Goal: Task Accomplishment & Management: Use online tool/utility

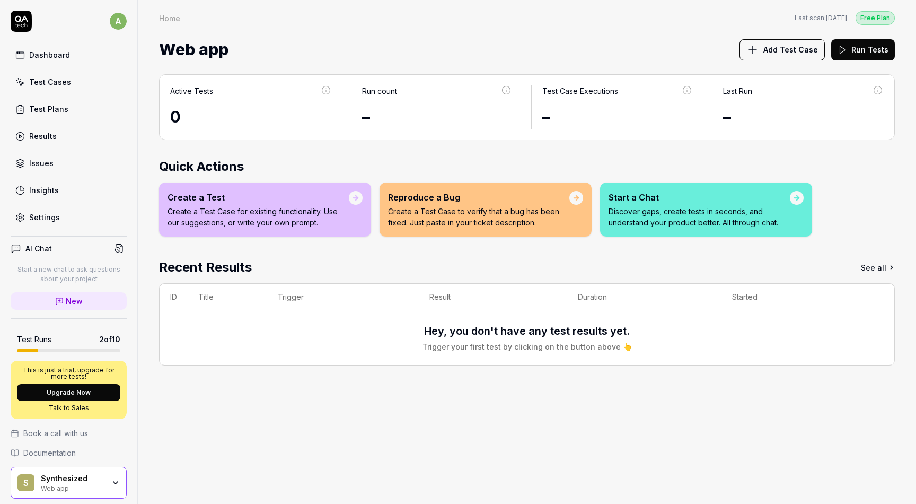
click at [49, 250] on h4 "AI Chat" at bounding box center [38, 248] width 27 height 11
click at [120, 247] on icon at bounding box center [120, 248] width 10 height 10
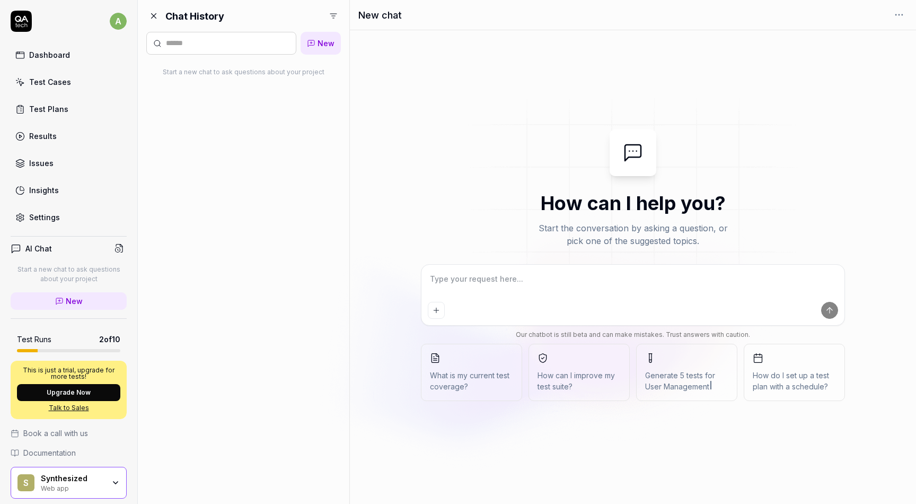
click at [155, 16] on icon at bounding box center [154, 16] width 5 height 5
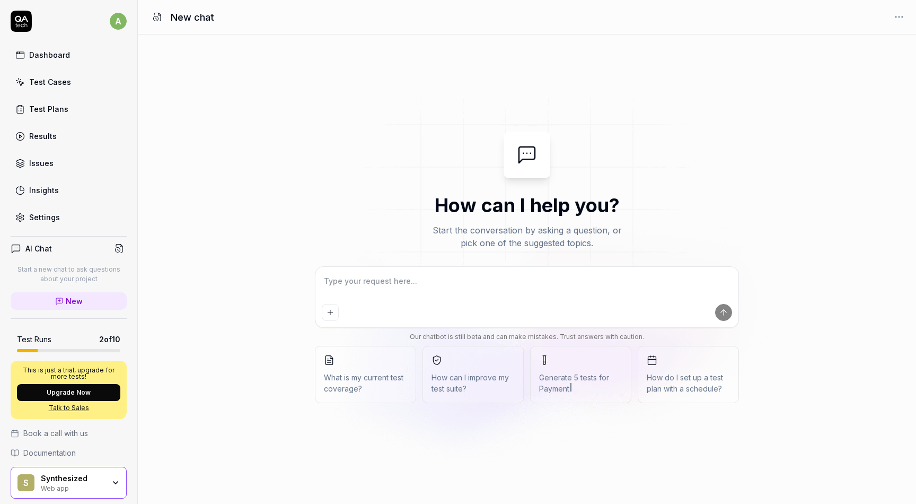
click at [381, 277] on textarea at bounding box center [527, 286] width 410 height 27
type textarea "*"
click at [330, 313] on icon "Add attachment" at bounding box center [330, 312] width 0 height 5
click at [394, 357] on button "What is my current test coverage?" at bounding box center [365, 374] width 101 height 57
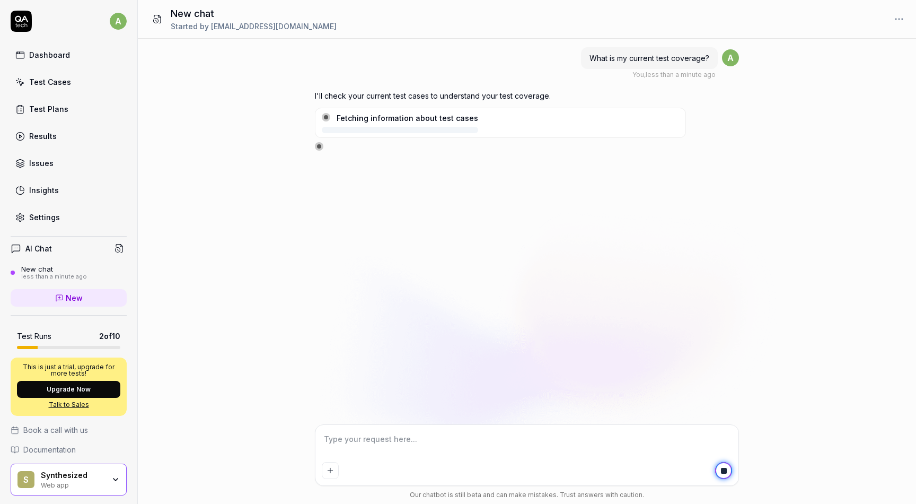
click at [68, 82] on link "Test Cases" at bounding box center [69, 82] width 116 height 21
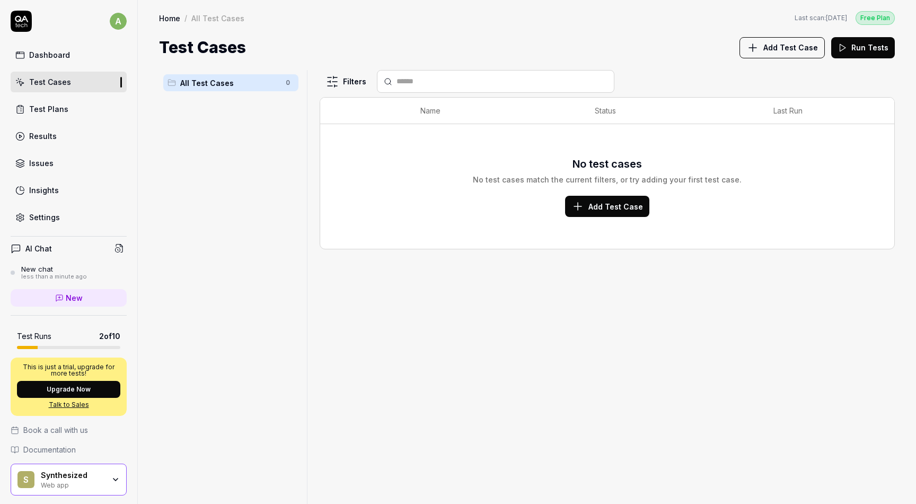
click at [602, 208] on span "Add Test Case" at bounding box center [615, 206] width 55 height 11
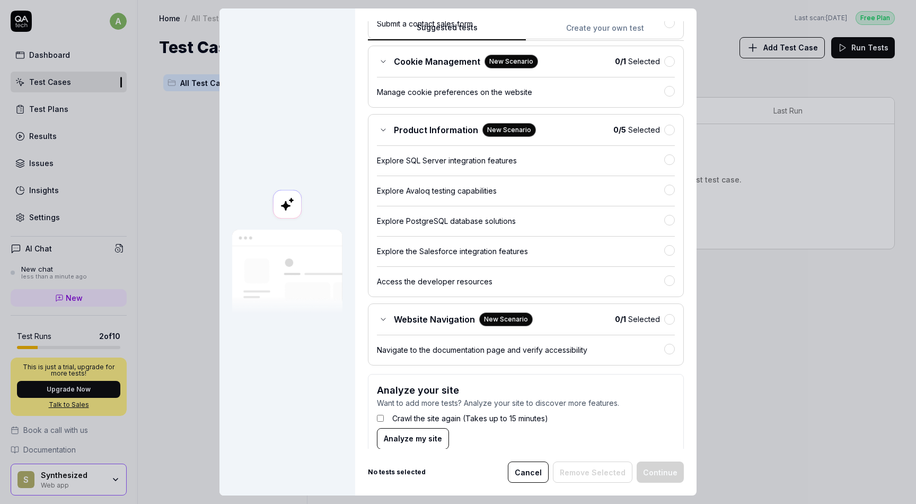
scroll to position [259, 0]
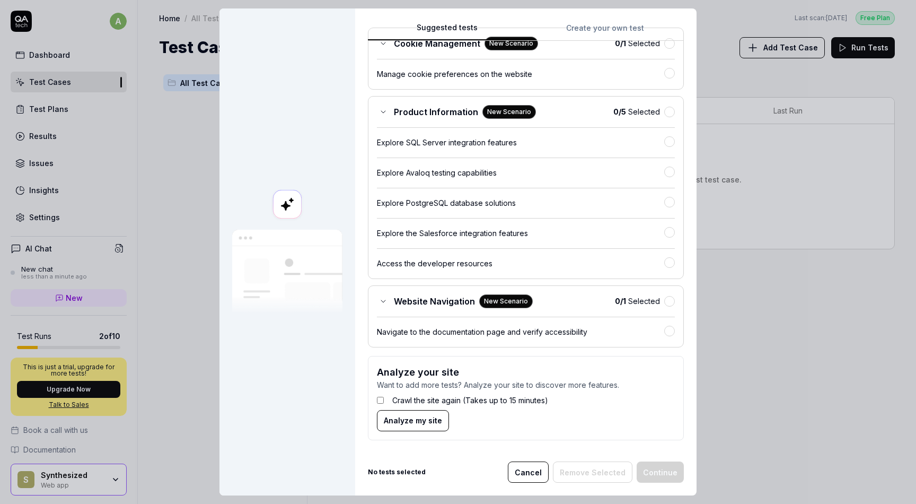
click at [394, 416] on span "Analyze my site" at bounding box center [413, 420] width 58 height 11
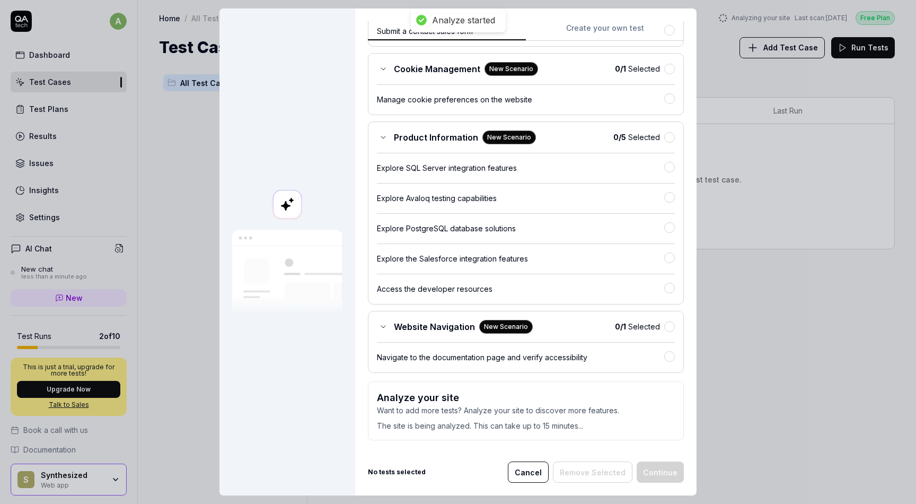
scroll to position [0, 0]
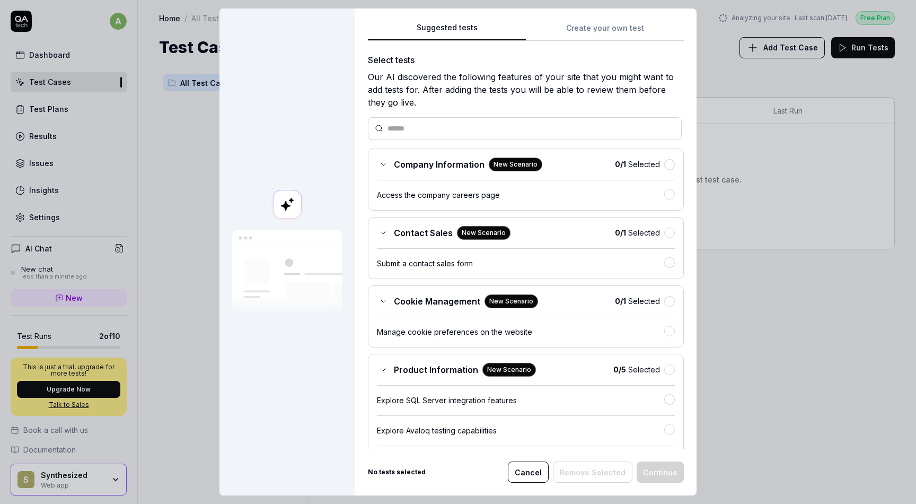
click at [605, 30] on button "Create your own test" at bounding box center [605, 31] width 158 height 19
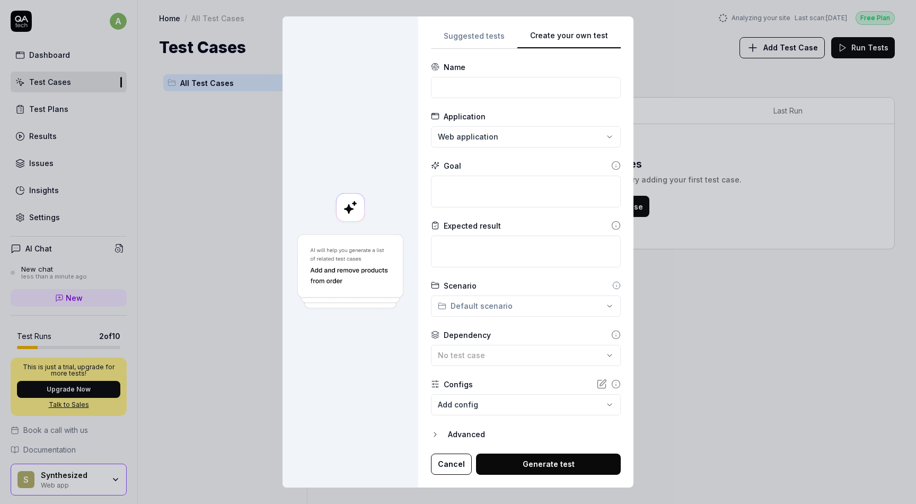
click at [443, 465] on button "Cancel" at bounding box center [451, 463] width 41 height 21
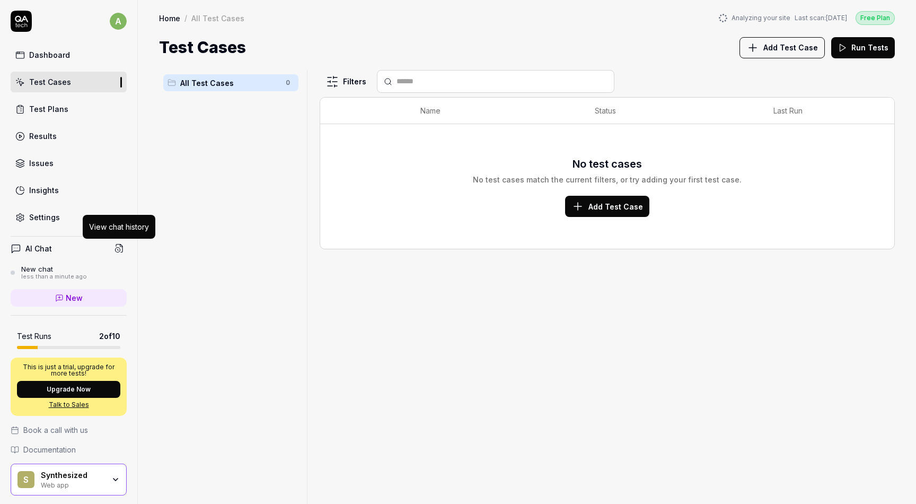
click at [117, 252] on circle at bounding box center [118, 250] width 5 height 5
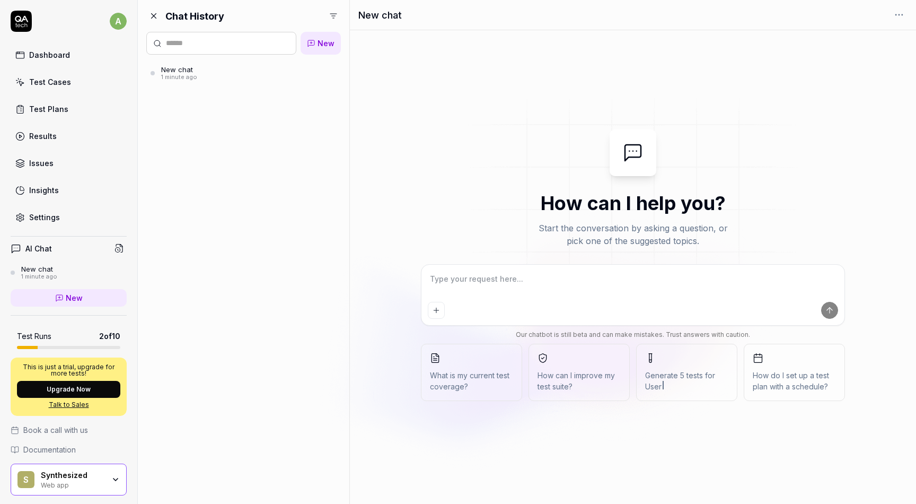
type textarea "*"
click at [47, 55] on div "Dashboard" at bounding box center [49, 54] width 41 height 11
click at [47, 81] on div "Test Cases" at bounding box center [50, 81] width 42 height 11
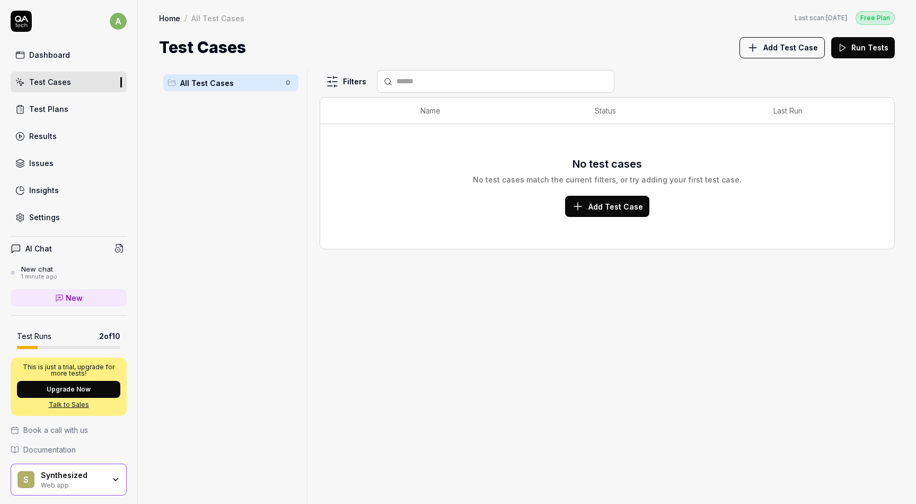
click at [624, 208] on span "Add Test Case" at bounding box center [615, 206] width 55 height 11
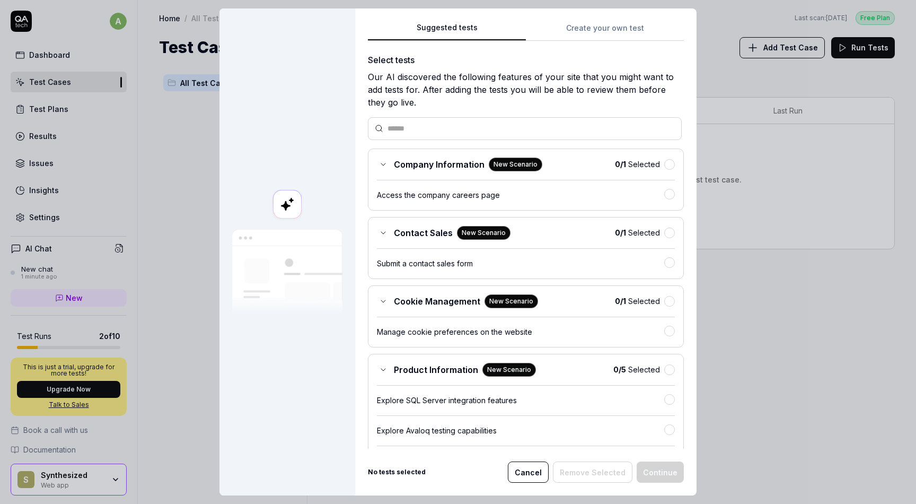
click at [533, 473] on button "Cancel" at bounding box center [528, 471] width 41 height 21
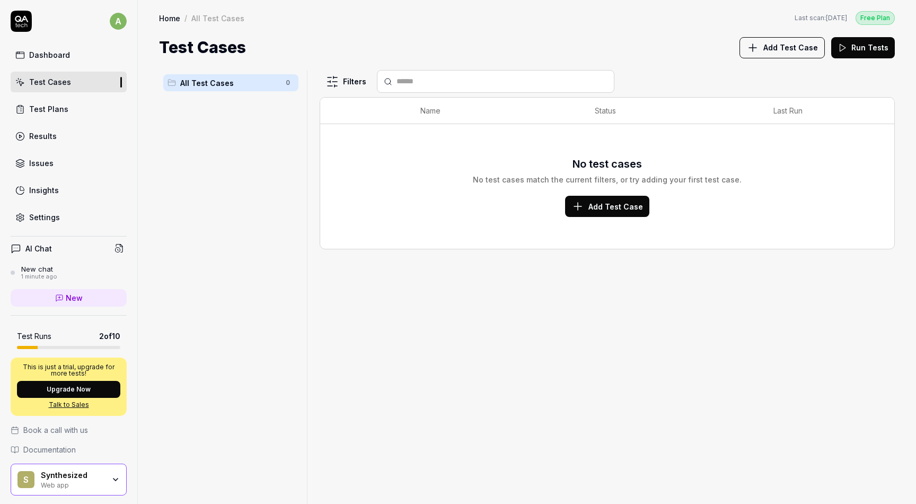
click at [51, 244] on div "AI Chat" at bounding box center [69, 248] width 116 height 15
click at [13, 246] on icon at bounding box center [16, 248] width 11 height 11
click at [108, 250] on div "AI Chat" at bounding box center [69, 248] width 116 height 15
click at [50, 246] on h4 "AI Chat" at bounding box center [38, 248] width 27 height 11
click at [61, 303] on link "New" at bounding box center [69, 297] width 116 height 17
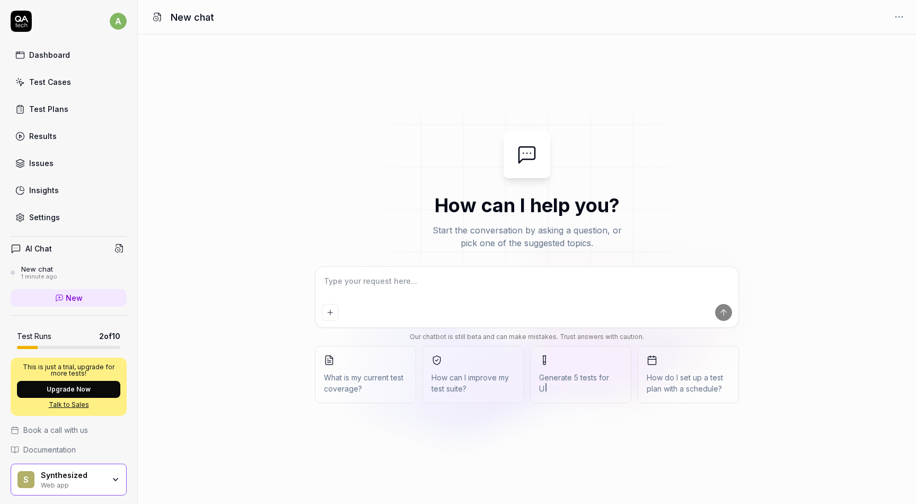
click at [562, 391] on span "U" at bounding box center [580, 388] width 83 height 11
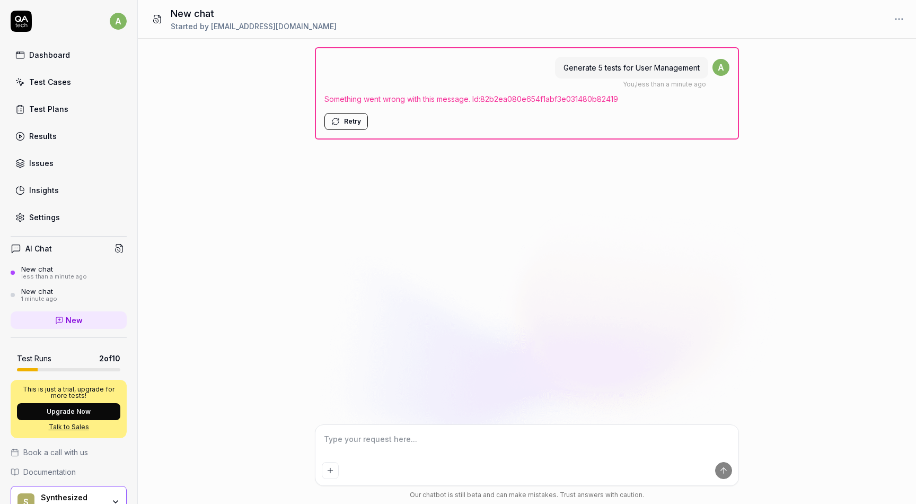
click at [341, 122] on button "Retry" at bounding box center [345, 121] width 43 height 17
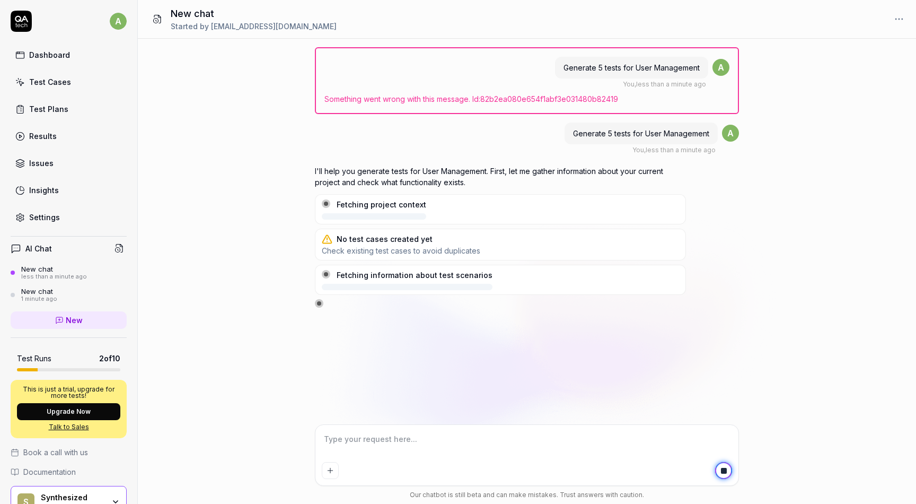
type textarea "*"
click at [56, 111] on div "Test Plans" at bounding box center [48, 108] width 39 height 11
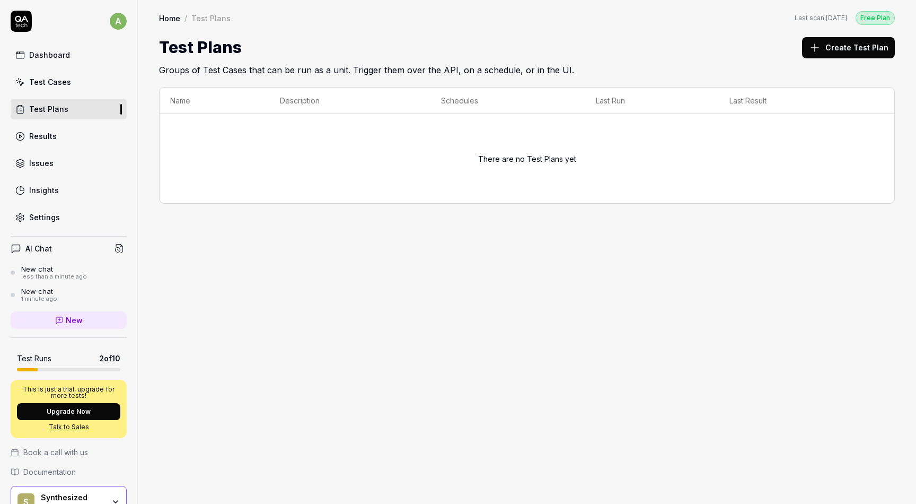
click at [62, 132] on link "Results" at bounding box center [69, 136] width 116 height 21
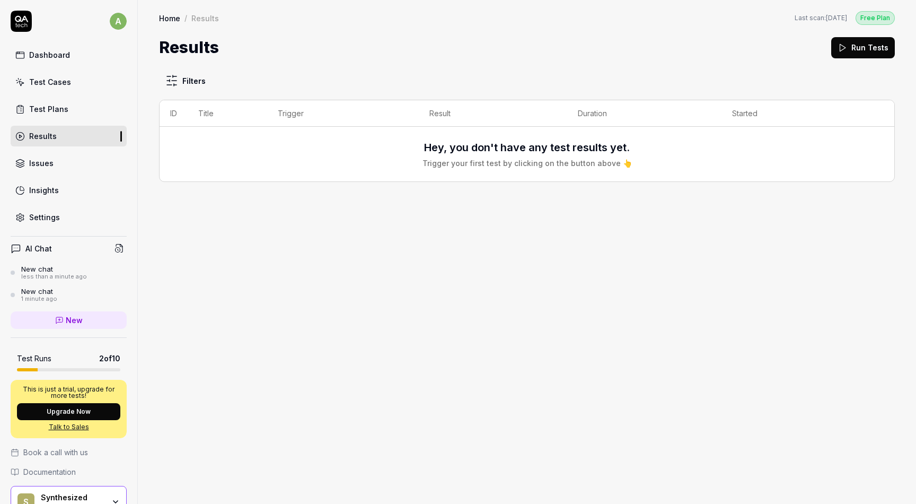
click at [63, 161] on link "Issues" at bounding box center [69, 163] width 116 height 21
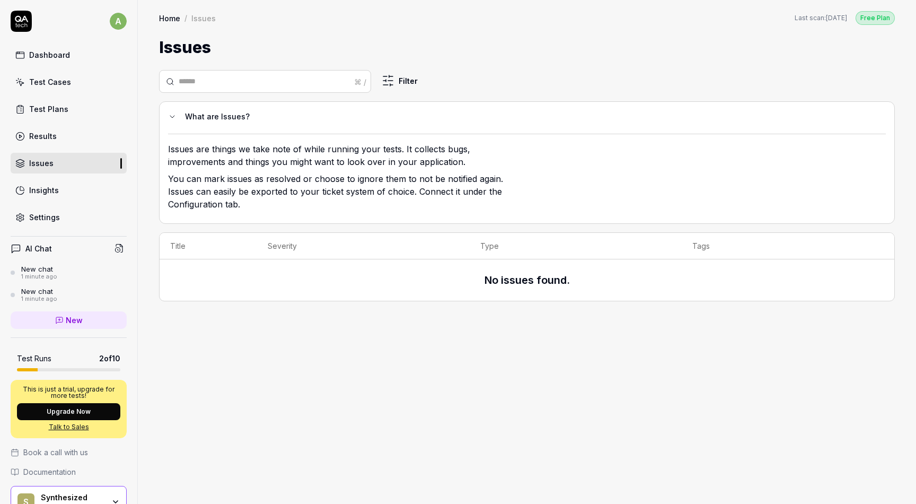
scroll to position [55, 0]
